Goal: Task Accomplishment & Management: Manage account settings

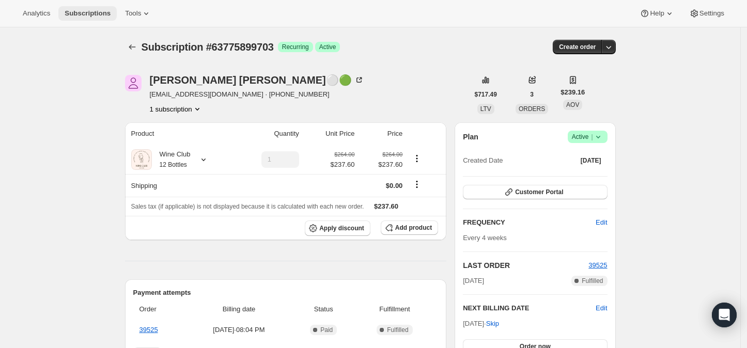
click at [76, 11] on span "Subscriptions" at bounding box center [88, 13] width 46 height 8
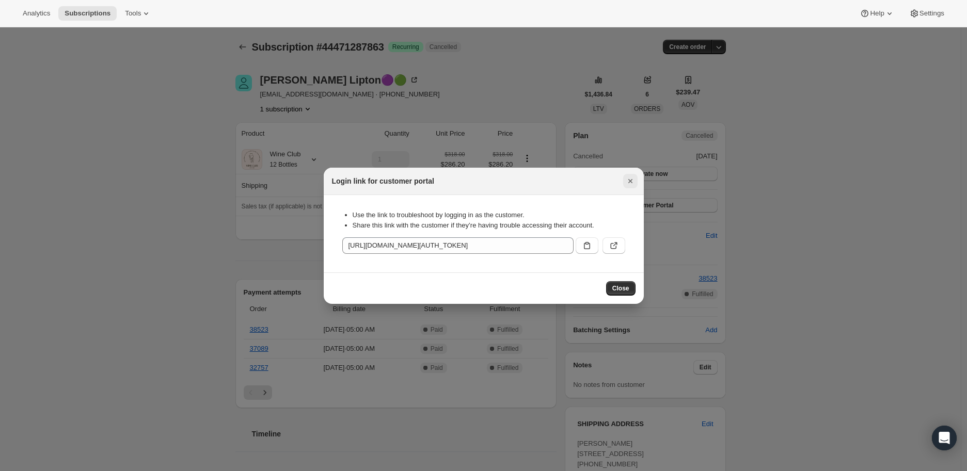
click at [630, 185] on icon "Close" at bounding box center [630, 181] width 10 height 10
